Goal: Task Accomplishment & Management: Use online tool/utility

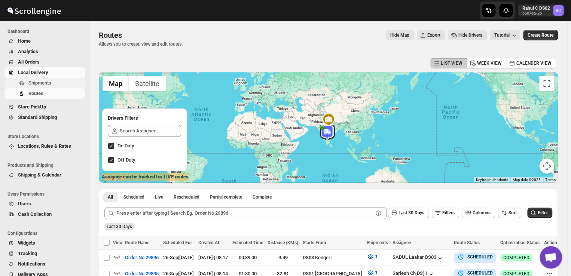
click at [45, 80] on span "Shipments" at bounding box center [39, 83] width 23 height 6
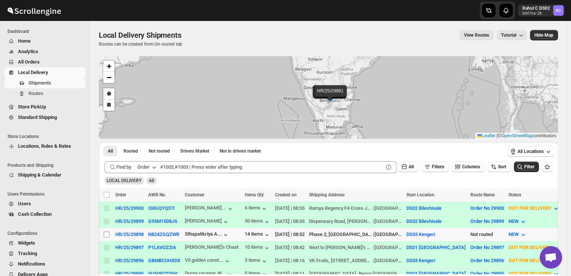
click at [109, 233] on input "Select shipment" at bounding box center [107, 235] width 6 height 6
checkbox input "true"
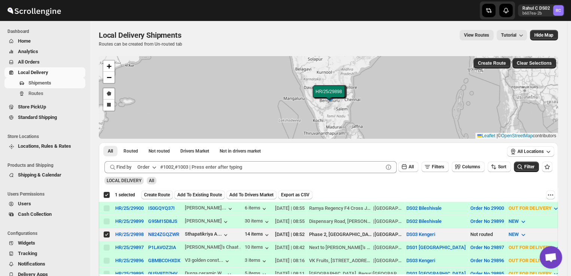
click at [154, 195] on span "Create Route" at bounding box center [157, 195] width 26 height 6
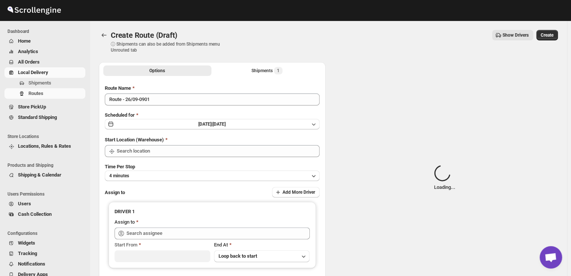
type input "DS03 Kengeri"
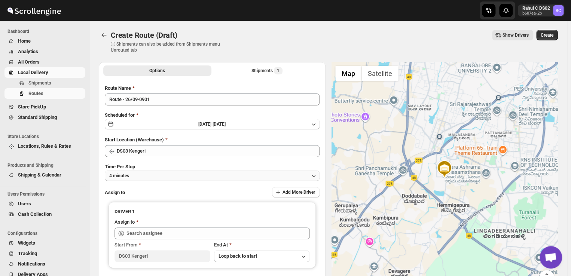
click at [145, 176] on button "4 minutes" at bounding box center [212, 176] width 215 height 10
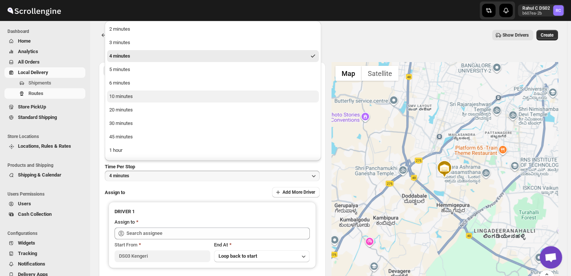
click at [134, 98] on button "10 minutes" at bounding box center [213, 97] width 212 height 12
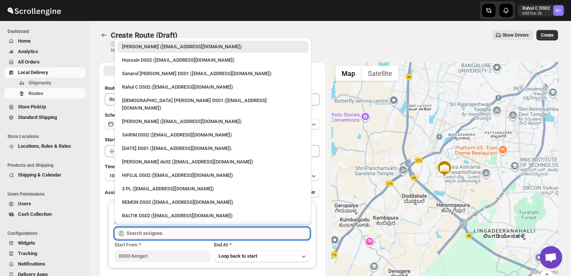
click at [169, 236] on input "text" at bounding box center [218, 234] width 183 height 12
type input "S"
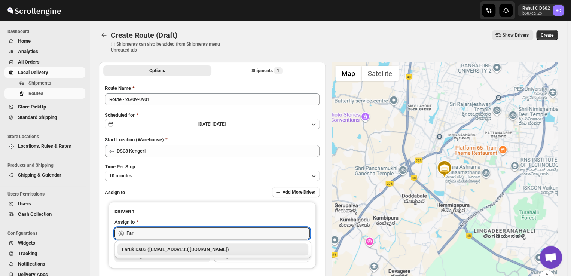
click at [160, 251] on div "Faruk Ds03 ([EMAIL_ADDRESS][DOMAIN_NAME])" at bounding box center [213, 249] width 182 height 7
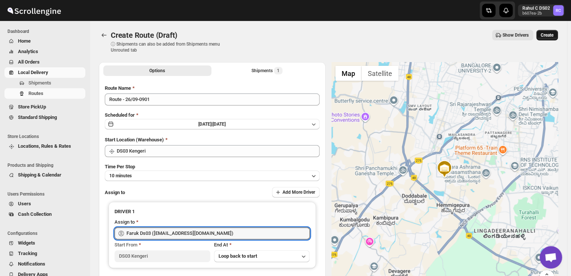
type input "Faruk Ds03 ([EMAIL_ADDRESS][DOMAIN_NAME])"
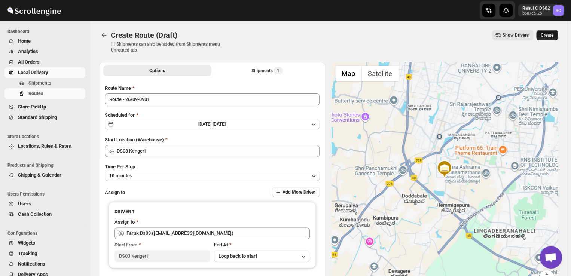
click at [550, 35] on span "Create" at bounding box center [547, 35] width 13 height 6
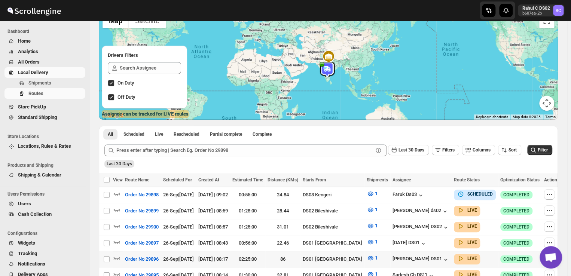
scroll to position [66, 0]
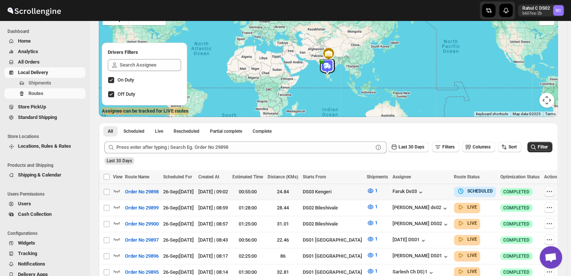
click at [548, 191] on icon "button" at bounding box center [549, 191] width 7 height 7
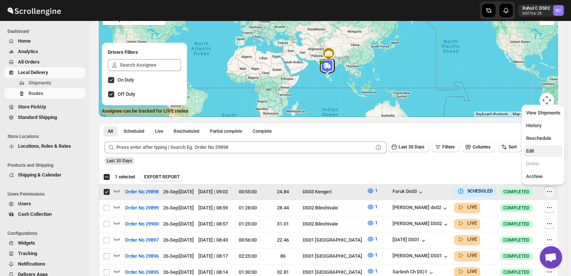
click at [534, 152] on span "Edit" at bounding box center [530, 151] width 8 height 6
checkbox input "false"
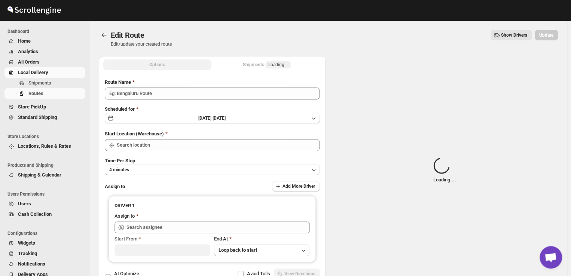
type input "Order No 29898"
type input "DS03 Kengeri"
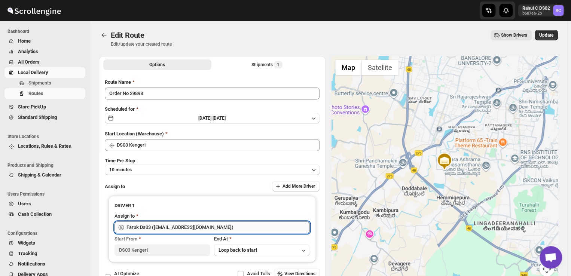
click at [218, 230] on input "Faruk Ds03 ([EMAIL_ADDRESS][DOMAIN_NAME])" at bounding box center [218, 228] width 183 height 12
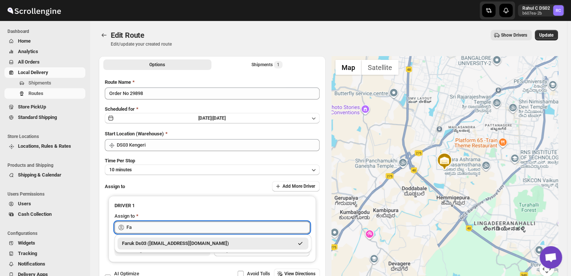
type input "F"
click at [215, 243] on div "SABUL Laakar DS03 ([EMAIL_ADDRESS][DOMAIN_NAME])" at bounding box center [213, 243] width 182 height 7
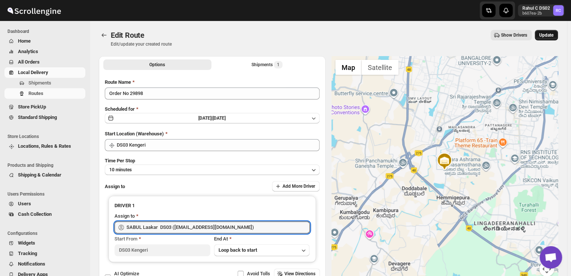
type input "SABUL Laakar DS03 ([EMAIL_ADDRESS][DOMAIN_NAME])"
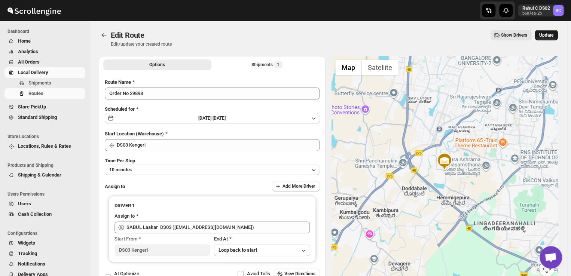
click at [550, 33] on span "Update" at bounding box center [547, 35] width 14 height 6
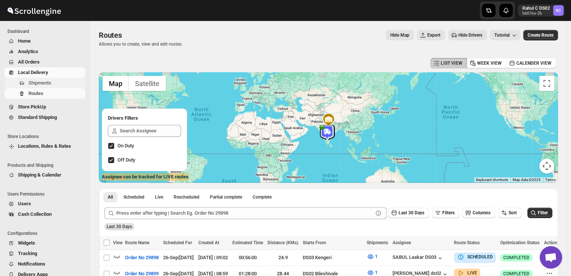
click at [48, 83] on span "Shipments" at bounding box center [39, 83] width 23 height 6
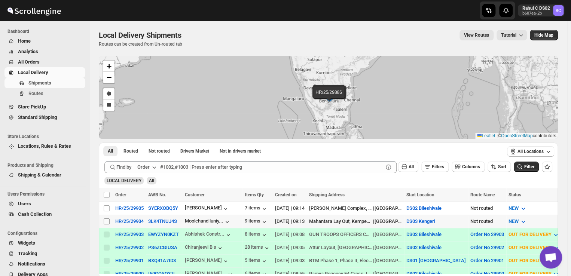
click at [106, 219] on input "Select shipment" at bounding box center [107, 222] width 6 height 6
checkbox input "true"
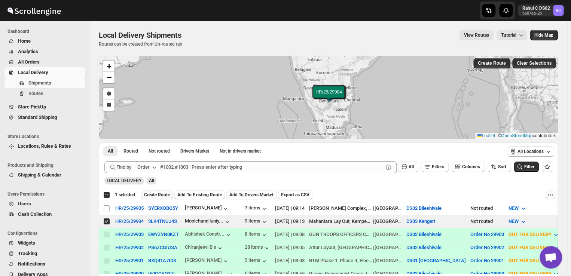
click at [163, 194] on span "Create Route" at bounding box center [157, 195] width 26 height 6
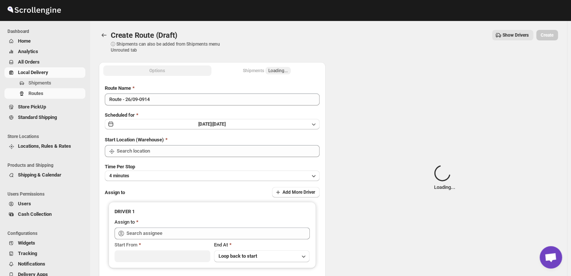
type input "DS03 Kengeri"
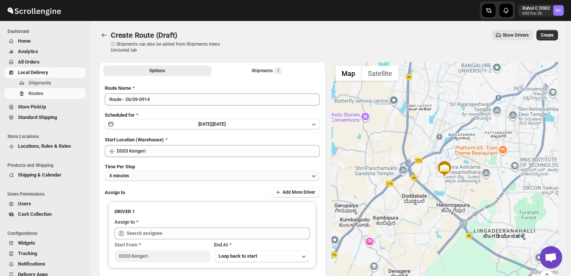
click at [142, 177] on button "4 minutes" at bounding box center [212, 176] width 215 height 10
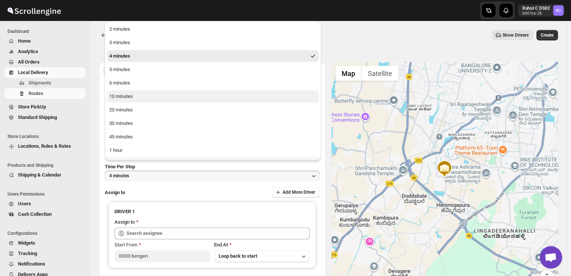
click at [132, 100] on div "10 minutes" at bounding box center [121, 96] width 24 height 7
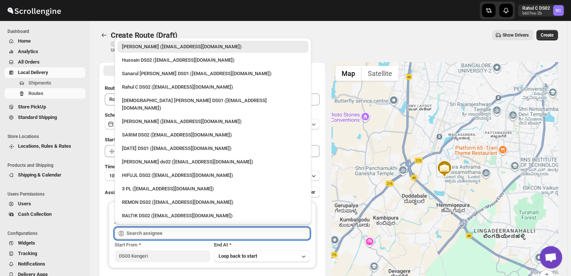
click at [173, 234] on input "text" at bounding box center [218, 234] width 183 height 12
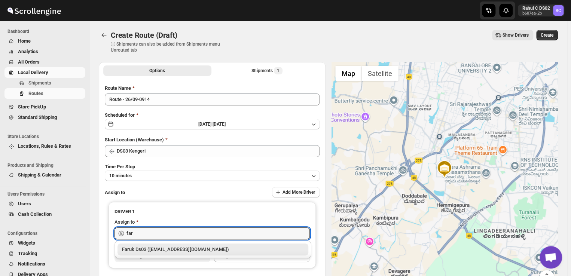
click at [164, 252] on div "Faruk Ds03 ([EMAIL_ADDRESS][DOMAIN_NAME])" at bounding box center [213, 249] width 182 height 7
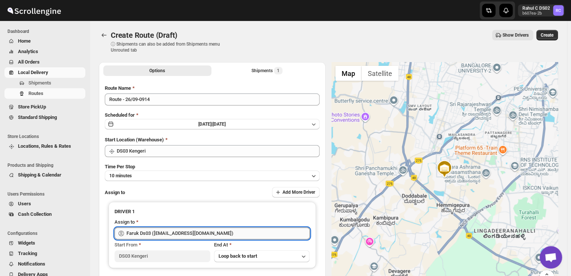
click at [211, 234] on input "Faruk Ds03 ([EMAIL_ADDRESS][DOMAIN_NAME])" at bounding box center [218, 234] width 183 height 12
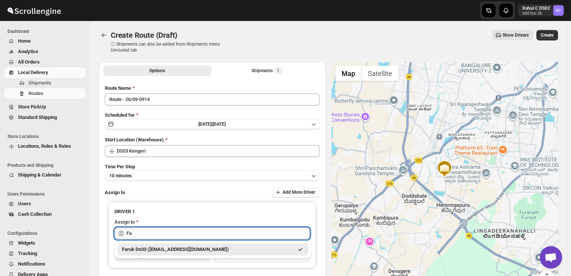
type input "F"
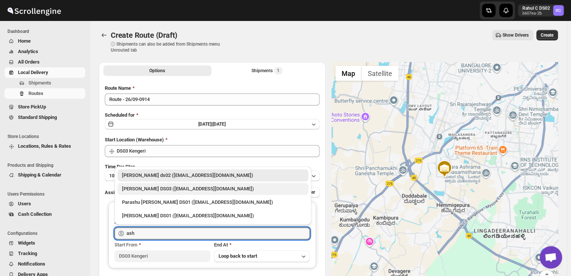
click at [137, 189] on div "[PERSON_NAME] DS03 ([EMAIL_ADDRESS][DOMAIN_NAME])" at bounding box center [213, 188] width 182 height 7
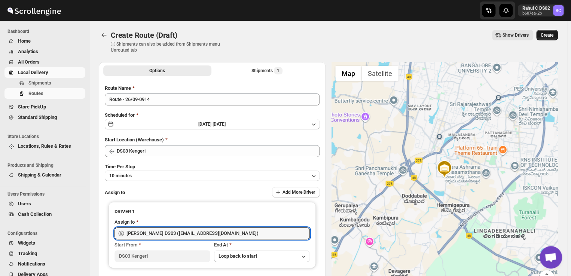
type input "[PERSON_NAME] DS03 ([EMAIL_ADDRESS][DOMAIN_NAME])"
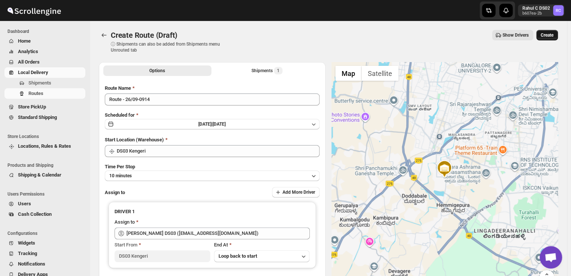
click at [550, 32] on span "Create" at bounding box center [547, 35] width 13 height 6
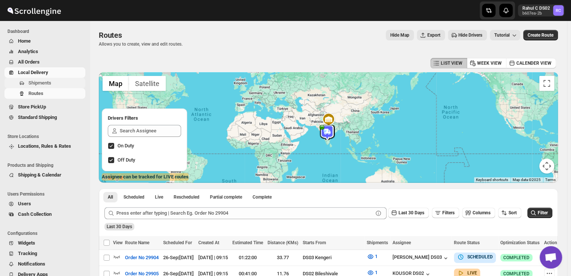
click at [45, 82] on span "Shipments" at bounding box center [39, 83] width 23 height 6
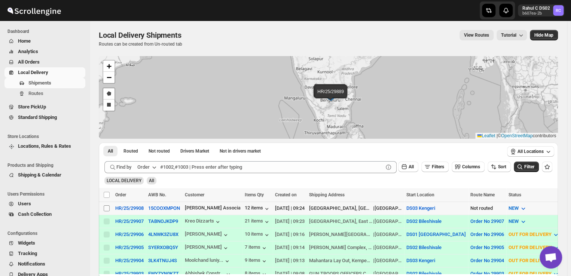
click at [106, 208] on input "Select shipment" at bounding box center [107, 209] width 6 height 6
checkbox input "true"
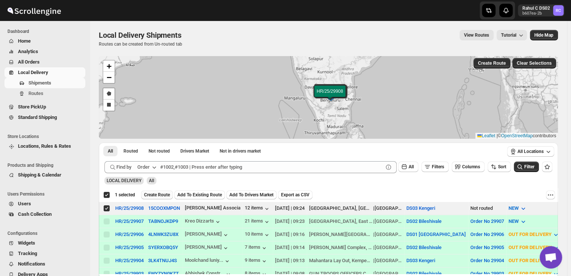
click at [153, 197] on span "Create Route" at bounding box center [157, 195] width 26 height 6
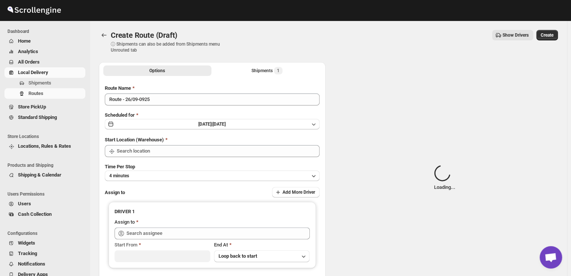
type input "DS03 Kengeri"
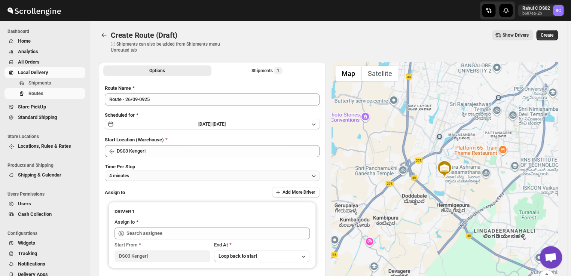
click at [147, 175] on button "4 minutes" at bounding box center [212, 176] width 215 height 10
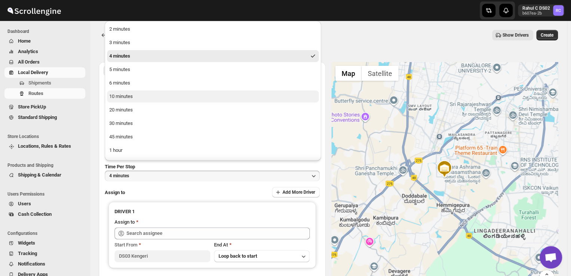
click at [120, 95] on div "10 minutes" at bounding box center [121, 96] width 24 height 7
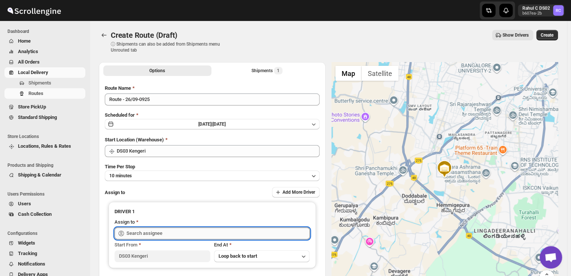
click at [174, 234] on input "text" at bounding box center [218, 234] width 183 height 12
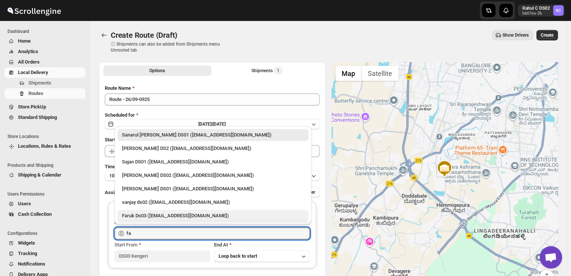
click at [148, 215] on div "Faruk Ds03 ([EMAIL_ADDRESS][DOMAIN_NAME])" at bounding box center [213, 215] width 182 height 7
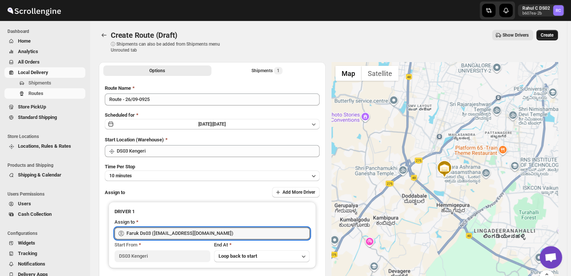
type input "Faruk Ds03 ([EMAIL_ADDRESS][DOMAIN_NAME])"
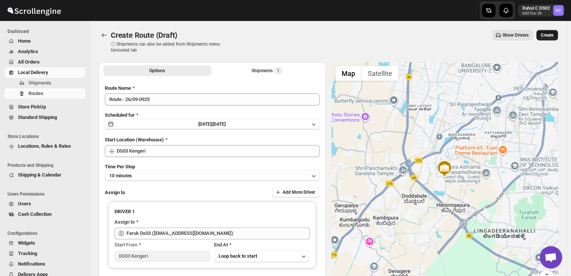
click at [553, 34] on span "Create" at bounding box center [547, 35] width 13 height 6
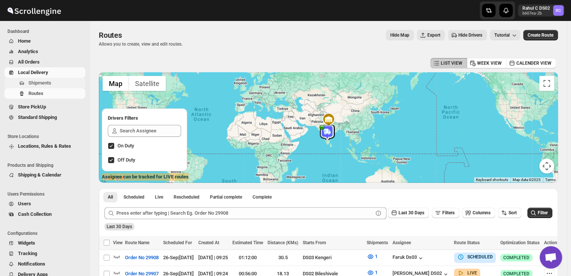
click at [44, 83] on span "Shipments" at bounding box center [39, 83] width 23 height 6
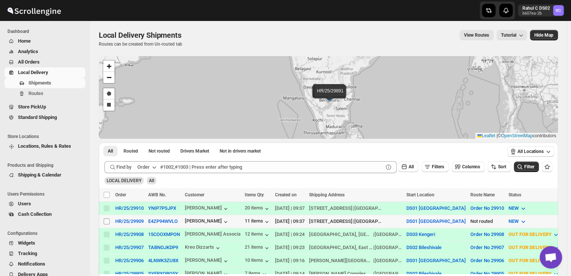
click at [106, 221] on input "Select shipment" at bounding box center [107, 222] width 6 height 6
checkbox input "true"
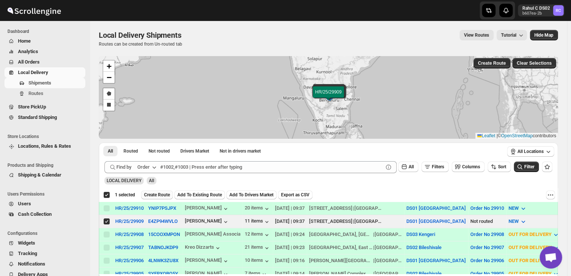
click at [162, 196] on span "Create Route" at bounding box center [157, 195] width 26 height 6
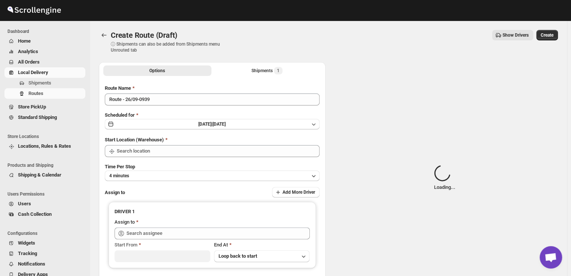
type input "DS01 [GEOGRAPHIC_DATA]"
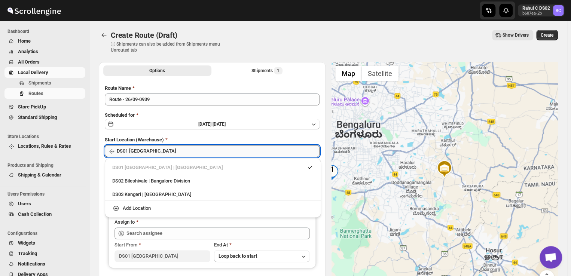
click at [158, 149] on input "DS01 [GEOGRAPHIC_DATA]" at bounding box center [218, 151] width 203 height 12
click at [138, 195] on div "DS03 Kengeri | [GEOGRAPHIC_DATA]" at bounding box center [212, 194] width 201 height 7
type input "DS03 Kengeri"
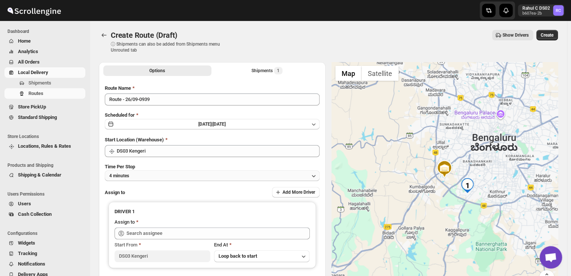
click at [141, 176] on button "4 minutes" at bounding box center [212, 176] width 215 height 10
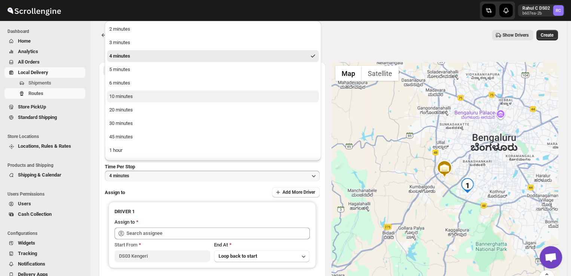
click at [131, 96] on div "10 minutes" at bounding box center [121, 96] width 24 height 7
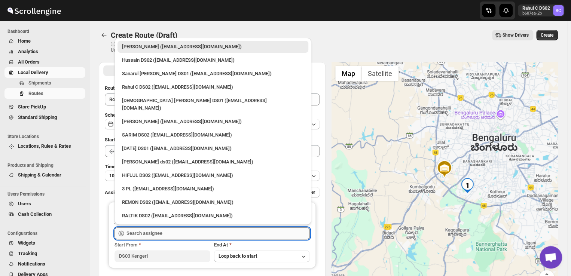
click at [173, 235] on input "text" at bounding box center [218, 234] width 183 height 12
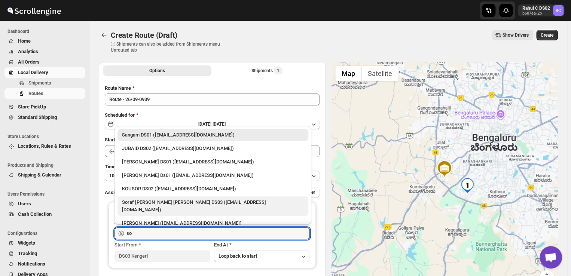
click at [151, 204] on div "Soraf [PERSON_NAME] [PERSON_NAME] DS03 ([EMAIL_ADDRESS][DOMAIN_NAME])" at bounding box center [213, 206] width 182 height 15
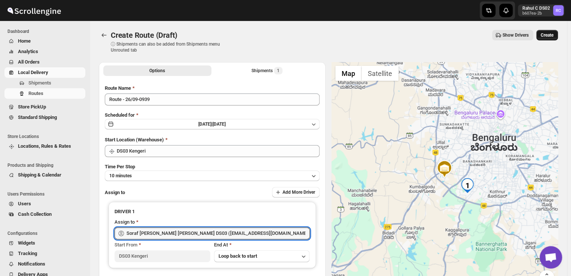
type input "Soraf [PERSON_NAME] [PERSON_NAME] DS03 ([EMAIL_ADDRESS][DOMAIN_NAME])"
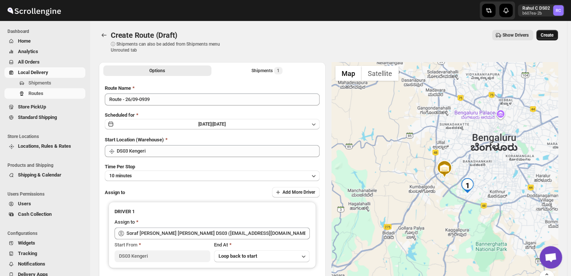
click at [549, 36] on span "Create" at bounding box center [547, 35] width 13 height 6
